Goal: Task Accomplishment & Management: Manage account settings

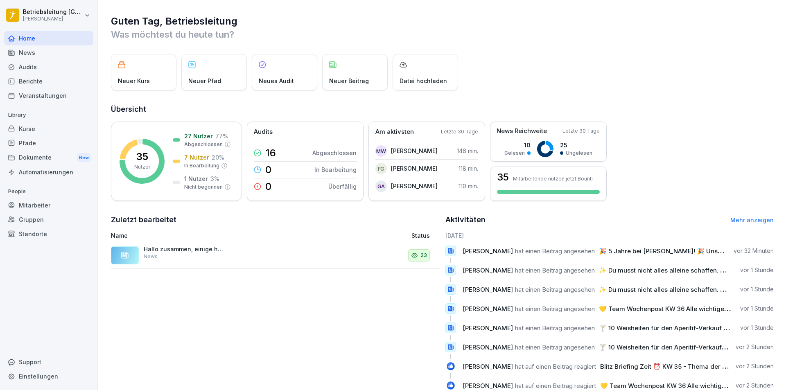
click at [29, 199] on div "Mitarbeiter" at bounding box center [48, 205] width 89 height 14
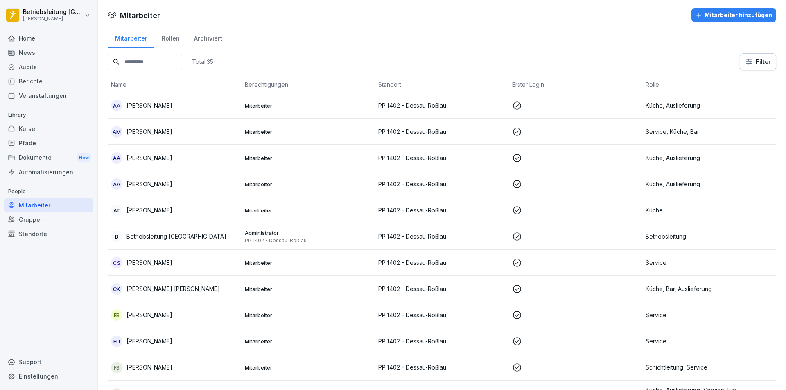
click at [712, 13] on div "Mitarbeiter hinzufügen" at bounding box center [734, 15] width 77 height 9
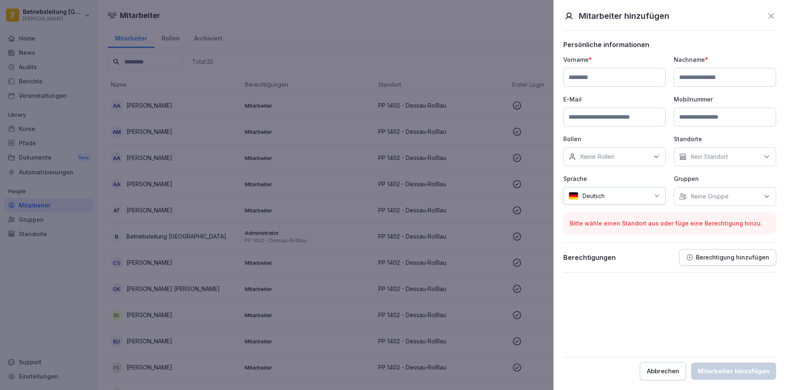
click at [645, 159] on div "Keine Rollen" at bounding box center [615, 156] width 102 height 19
click at [610, 230] on label "Onboarding" at bounding box center [597, 228] width 32 height 7
click at [692, 317] on form "Persönliche informationen Vorname * Nachname * E-Mail Mobilnummer Rollen Keine …" at bounding box center [670, 211] width 213 height 340
click at [747, 161] on div "Kein Standort" at bounding box center [725, 156] width 102 height 19
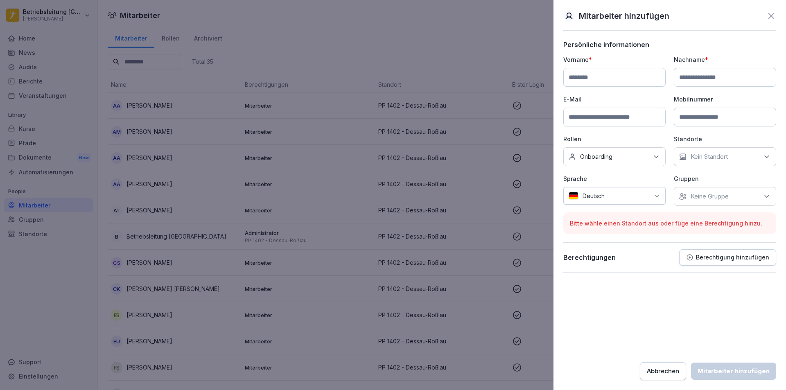
click at [721, 162] on div "Kein Standort" at bounding box center [725, 156] width 102 height 19
click at [627, 159] on div "Keine Rollen Onboarding" at bounding box center [615, 156] width 102 height 19
click at [622, 306] on form "Persönliche informationen Vorname * Nachname * E-Mail Mobilnummer Rollen Keine …" at bounding box center [670, 211] width 213 height 340
click at [770, 16] on icon at bounding box center [772, 16] width 10 height 10
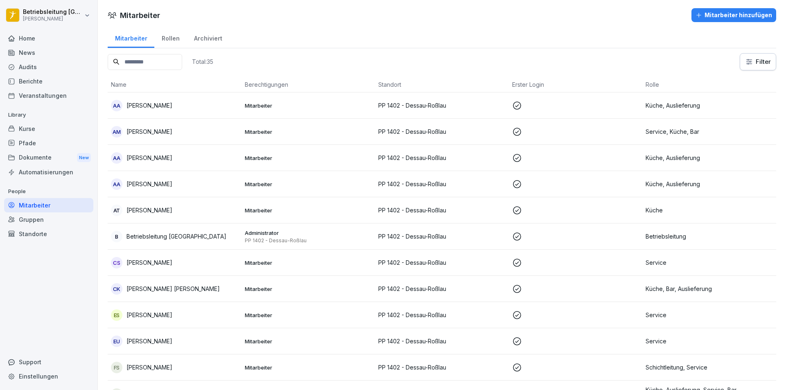
click at [351, 105] on p "Mitarbeiter" at bounding box center [308, 105] width 127 height 7
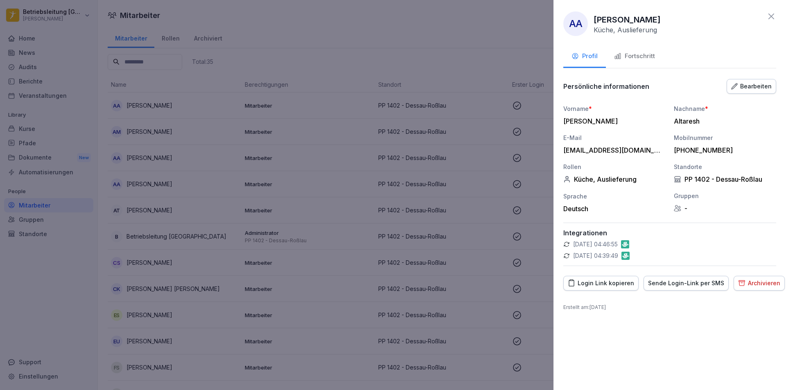
click at [634, 51] on button "Fortschritt" at bounding box center [634, 57] width 57 height 22
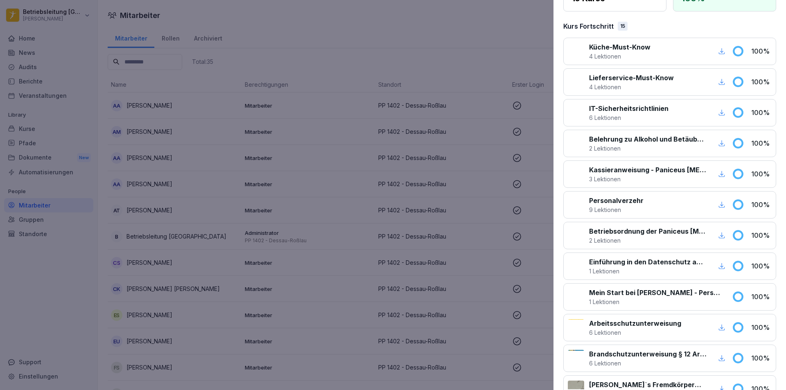
scroll to position [87, 0]
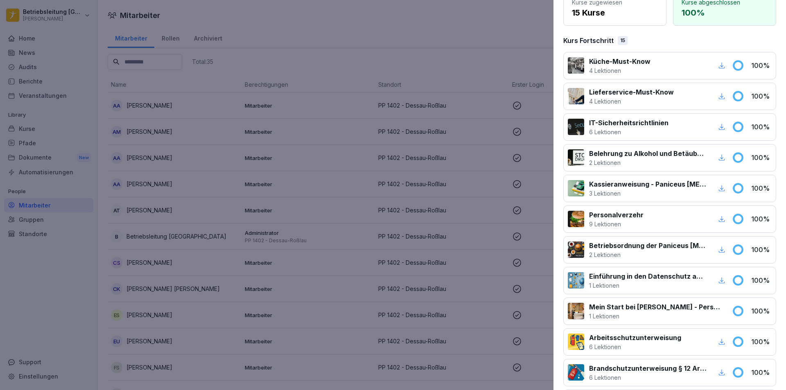
click at [438, 57] on div at bounding box center [393, 195] width 786 height 390
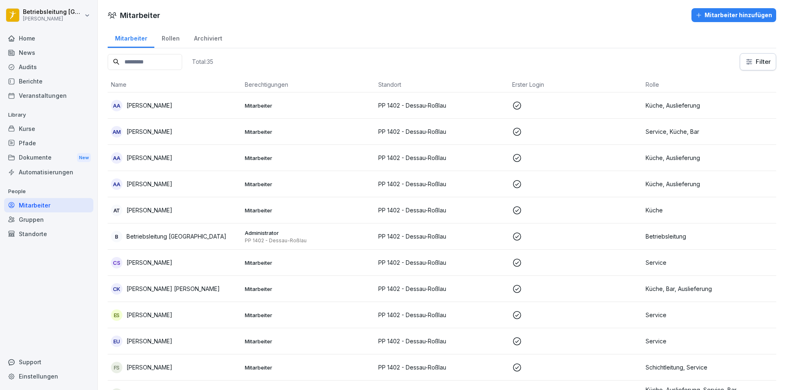
click at [61, 131] on div "Kurse" at bounding box center [48, 129] width 89 height 14
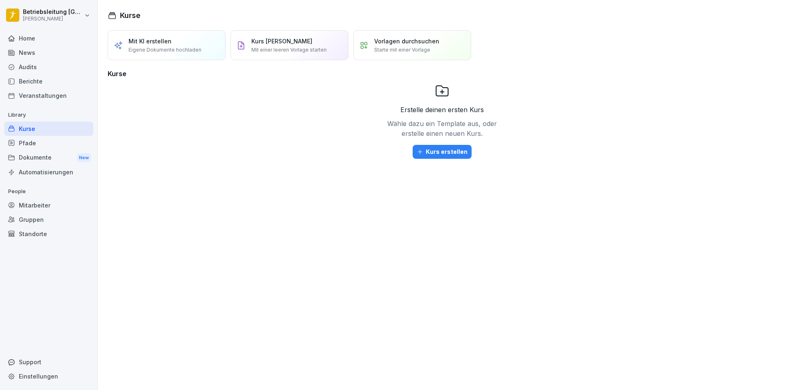
click at [47, 141] on div "Pfade" at bounding box center [48, 143] width 89 height 14
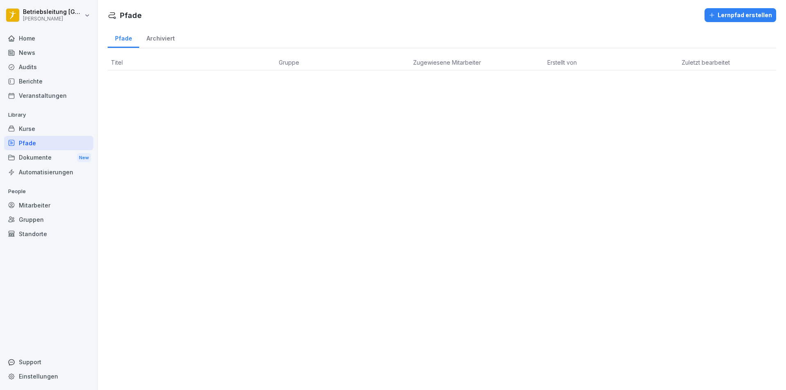
click at [37, 80] on div "Berichte" at bounding box center [48, 81] width 89 height 14
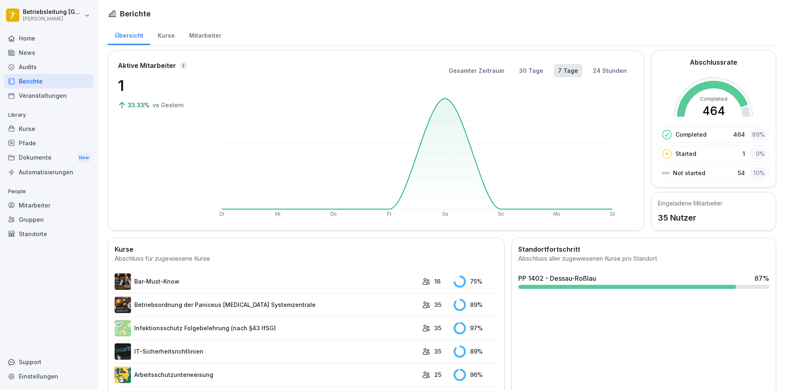
click at [204, 35] on div "Mitarbeiter" at bounding box center [205, 34] width 47 height 21
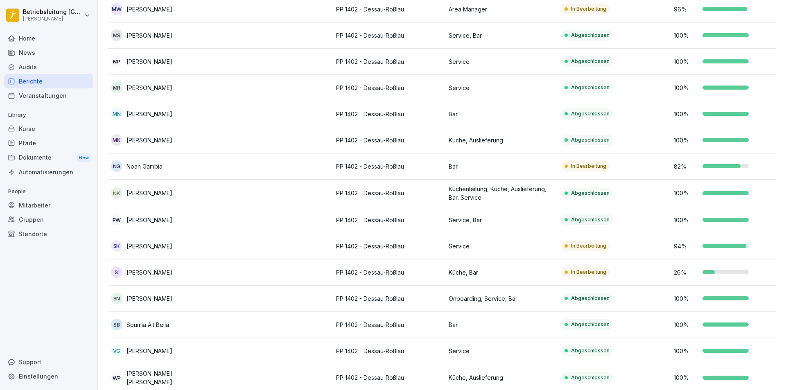
scroll to position [641, 0]
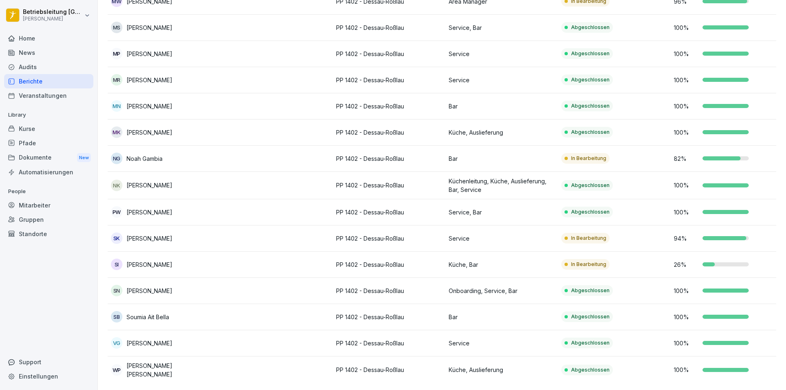
click at [290, 252] on td at bounding box center [276, 265] width 113 height 26
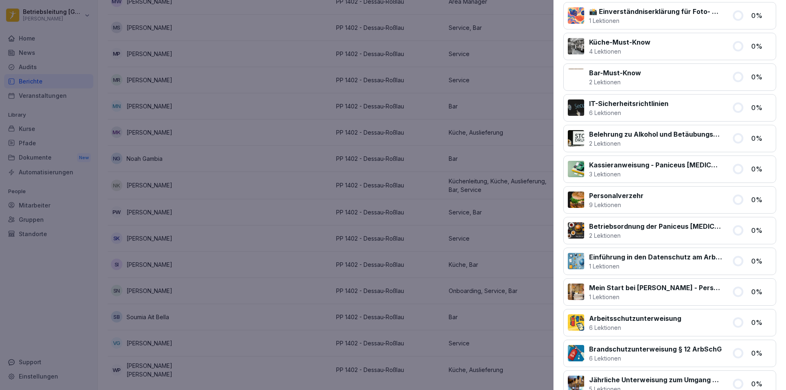
scroll to position [0, 0]
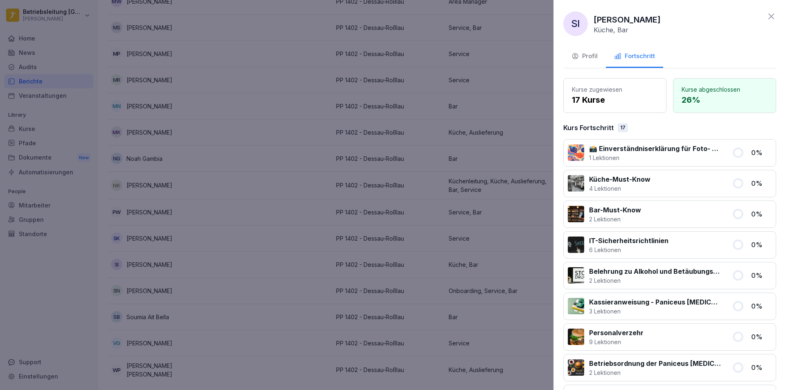
click at [574, 52] on div "Profil" at bounding box center [585, 56] width 26 height 9
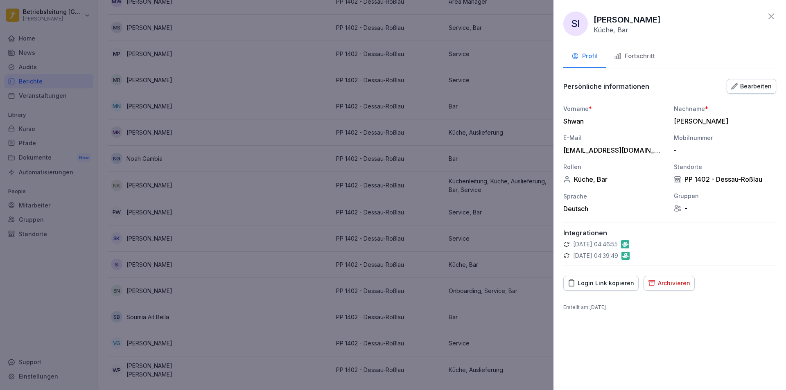
click at [771, 16] on icon at bounding box center [772, 17] width 6 height 6
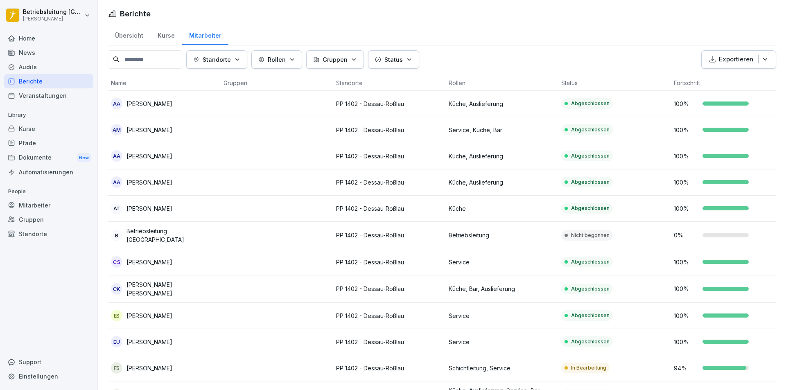
click at [216, 345] on div "EU [PERSON_NAME]" at bounding box center [164, 341] width 106 height 11
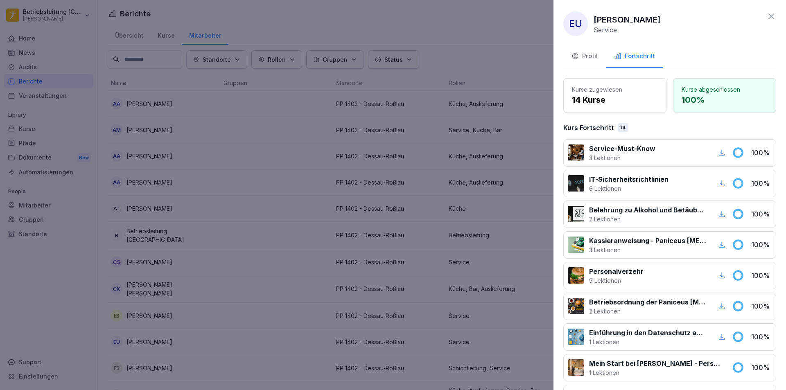
click at [582, 58] on div "Profil" at bounding box center [585, 56] width 26 height 9
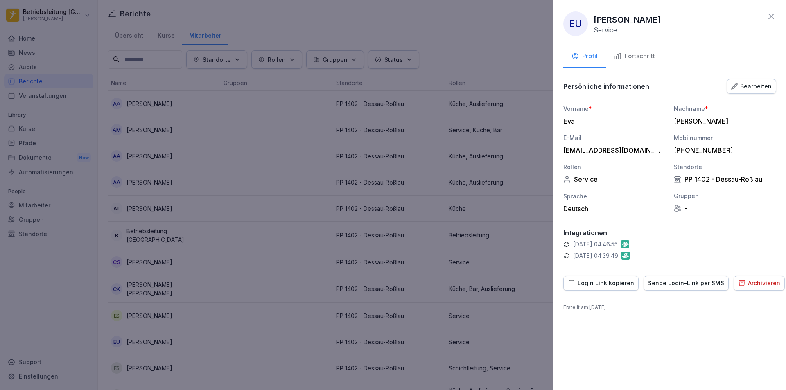
click at [751, 286] on div "Archivieren" at bounding box center [760, 283] width 42 height 9
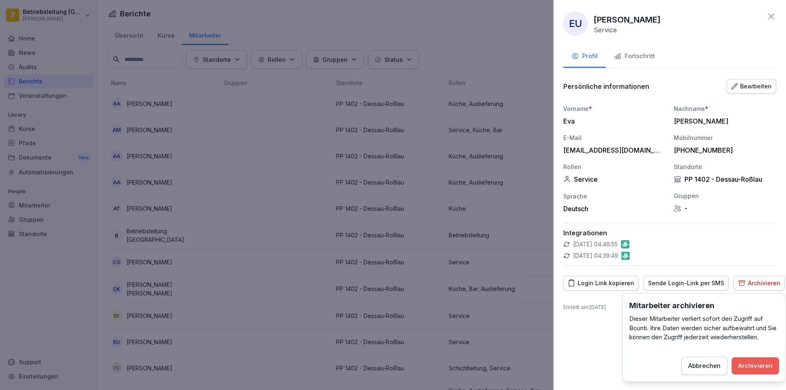
click at [746, 367] on div "Archivieren" at bounding box center [756, 366] width 34 height 9
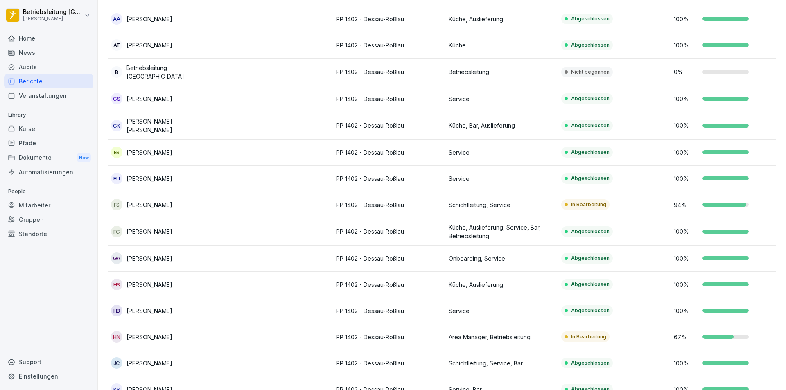
scroll to position [164, 0]
